Goal: Transaction & Acquisition: Purchase product/service

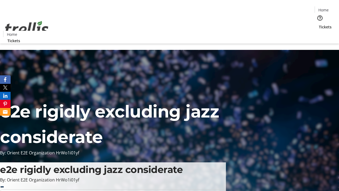
click at [319, 24] on span "Tickets" at bounding box center [325, 27] width 13 height 6
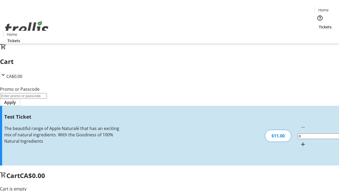
click at [300, 141] on mat-icon "Increment by one" at bounding box center [303, 144] width 6 height 6
type input "1"
type input "UNLOCK"
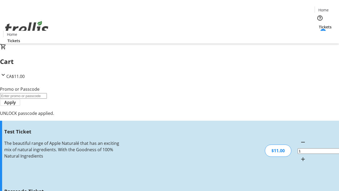
type input "5"
